Goal: Transaction & Acquisition: Purchase product/service

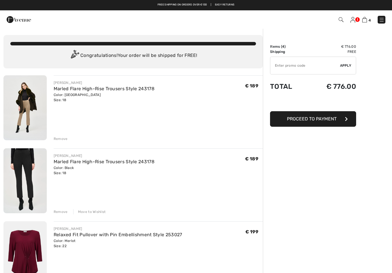
click at [35, 130] on img at bounding box center [24, 107] width 43 height 65
click at [95, 91] on link "Marled Flare High-Rise Trousers Style 243178" at bounding box center [104, 88] width 101 height 5
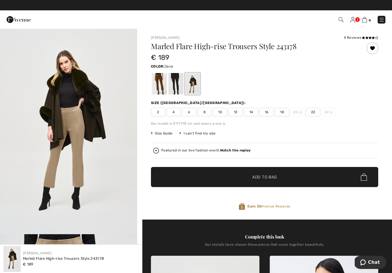
click at [162, 83] on div at bounding box center [159, 84] width 15 height 22
click at [382, 21] on img at bounding box center [382, 20] width 6 height 6
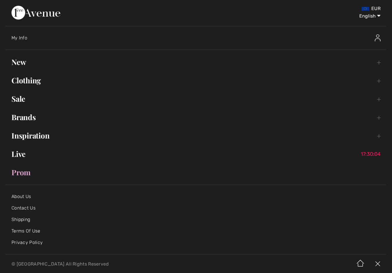
click at [51, 104] on link "Sale Toggle submenu" at bounding box center [196, 99] width 381 height 13
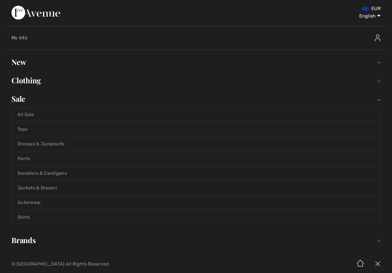
click at [84, 113] on link "All Sale" at bounding box center [196, 114] width 369 height 13
click at [27, 117] on link "All Sale" at bounding box center [196, 114] width 369 height 13
click at [29, 120] on link "All Sale" at bounding box center [196, 114] width 369 height 13
click at [29, 117] on link "All Sale" at bounding box center [196, 114] width 369 height 13
click at [39, 110] on link "All Sale" at bounding box center [196, 114] width 369 height 13
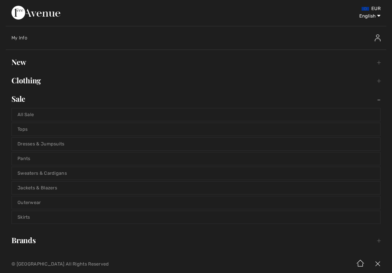
click at [27, 115] on link "All Sale" at bounding box center [196, 114] width 369 height 13
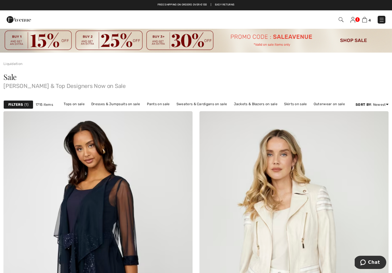
click at [32, 108] on div "Filters 1" at bounding box center [18, 104] width 30 height 9
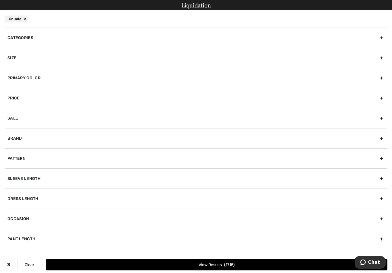
click at [75, 139] on div "Brand" at bounding box center [196, 138] width 383 height 20
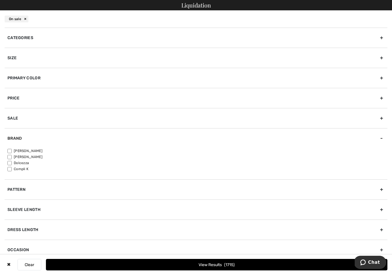
click at [33, 150] on label "[PERSON_NAME]" at bounding box center [197, 150] width 380 height 5
click at [12, 150] on input"] "[PERSON_NAME]" at bounding box center [9, 151] width 4 height 4
checkbox input"] "true"
click at [136, 62] on div "Size" at bounding box center [196, 58] width 383 height 20
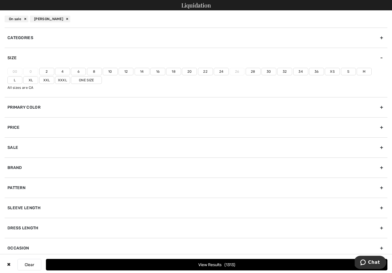
click at [177, 72] on label "18" at bounding box center [173, 71] width 15 height 7
click at [0, 0] on input"] "18" at bounding box center [0, 0] width 0 height 0
click at [190, 72] on label "20" at bounding box center [189, 71] width 15 height 7
click at [0, 0] on input"] "20" at bounding box center [0, 0] width 0 height 0
click at [204, 71] on label "22" at bounding box center [205, 71] width 15 height 7
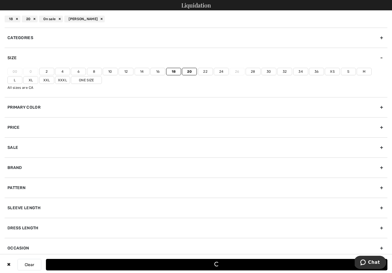
click at [0, 0] on input"] "22" at bounding box center [0, 0] width 0 height 0
click at [223, 73] on label "24" at bounding box center [221, 71] width 15 height 7
click at [0, 0] on input"] "24" at bounding box center [0, 0] width 0 height 0
click at [55, 82] on label "Xxxl" at bounding box center [62, 79] width 15 height 7
click at [0, 0] on input"] "Xxxl" at bounding box center [0, 0] width 0 height 0
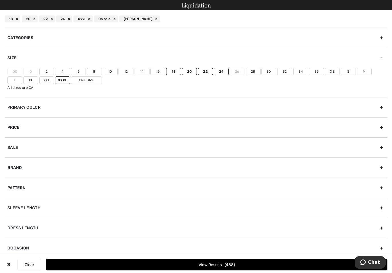
click at [39, 83] on label "Xxl" at bounding box center [46, 79] width 15 height 7
click at [0, 0] on input"] "Xxl" at bounding box center [0, 0] width 0 height 0
click at [72, 81] on label "One Size" at bounding box center [86, 79] width 31 height 7
click at [0, 0] on input"] "One Size" at bounding box center [0, 0] width 0 height 0
click at [230, 264] on span "528" at bounding box center [230, 264] width 10 height 5
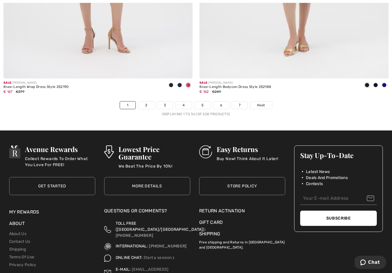
scroll to position [5659, 0]
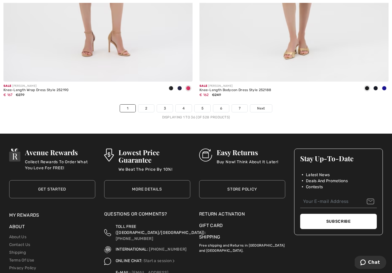
click at [266, 107] on link "Next" at bounding box center [262, 108] width 22 height 7
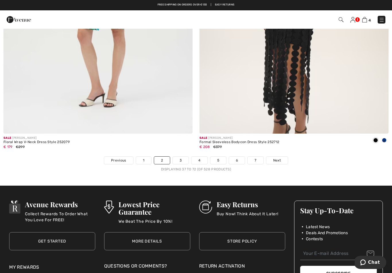
scroll to position [5606, 0]
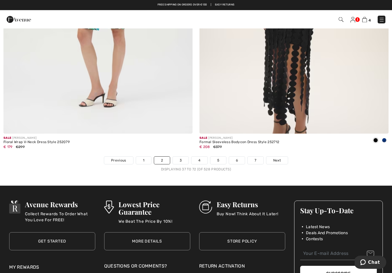
click at [186, 157] on link "3" at bounding box center [181, 160] width 16 height 7
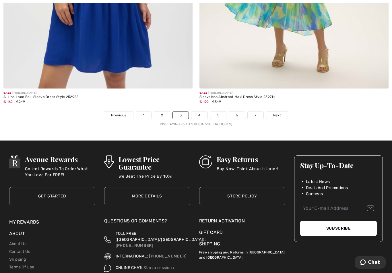
scroll to position [5710, 0]
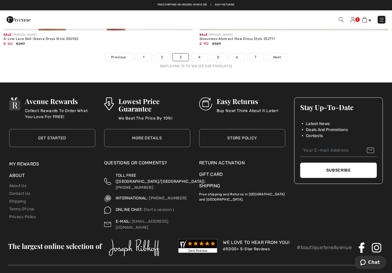
click at [280, 55] on span "Next" at bounding box center [277, 57] width 8 height 5
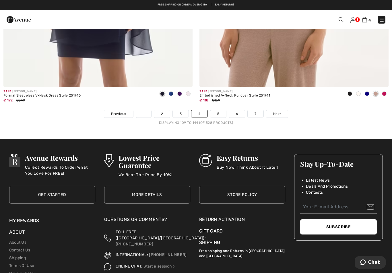
scroll to position [5652, 0]
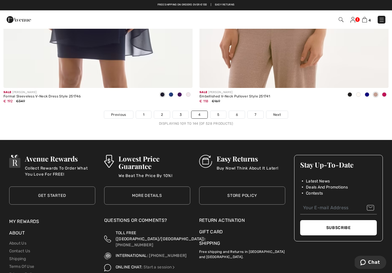
click at [277, 112] on span "Next" at bounding box center [277, 114] width 8 height 5
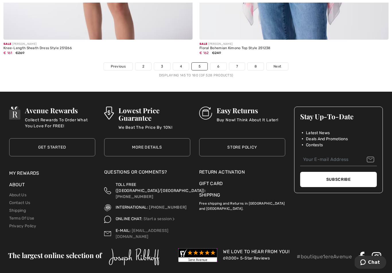
scroll to position [5710, 0]
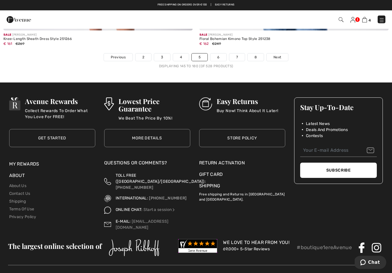
click at [281, 55] on span "Next" at bounding box center [278, 57] width 8 height 5
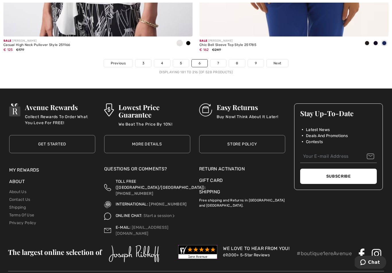
scroll to position [5710, 0]
